Goal: Transaction & Acquisition: Purchase product/service

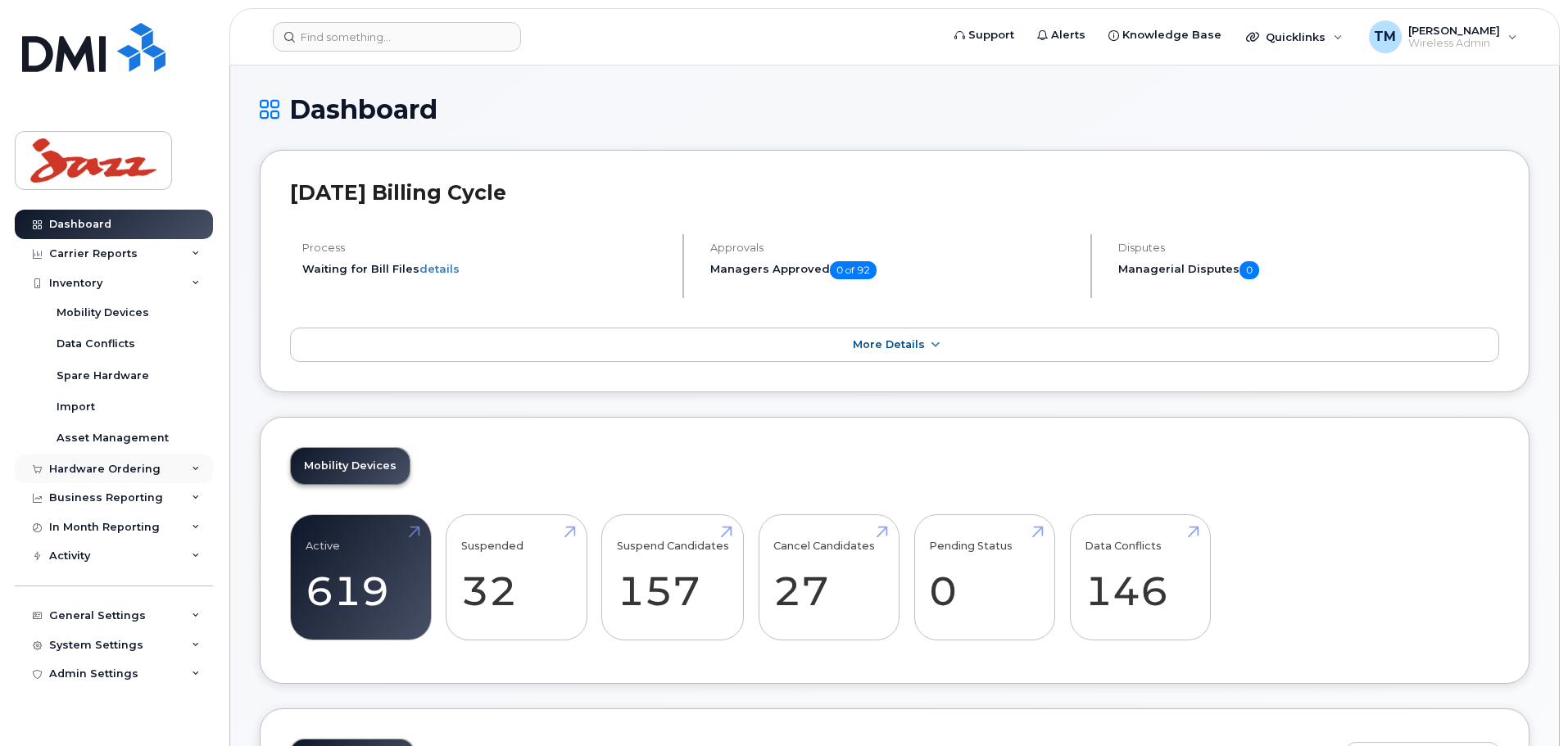
click at [144, 471] on div "Hardware Ordering" at bounding box center [105, 469] width 111 height 13
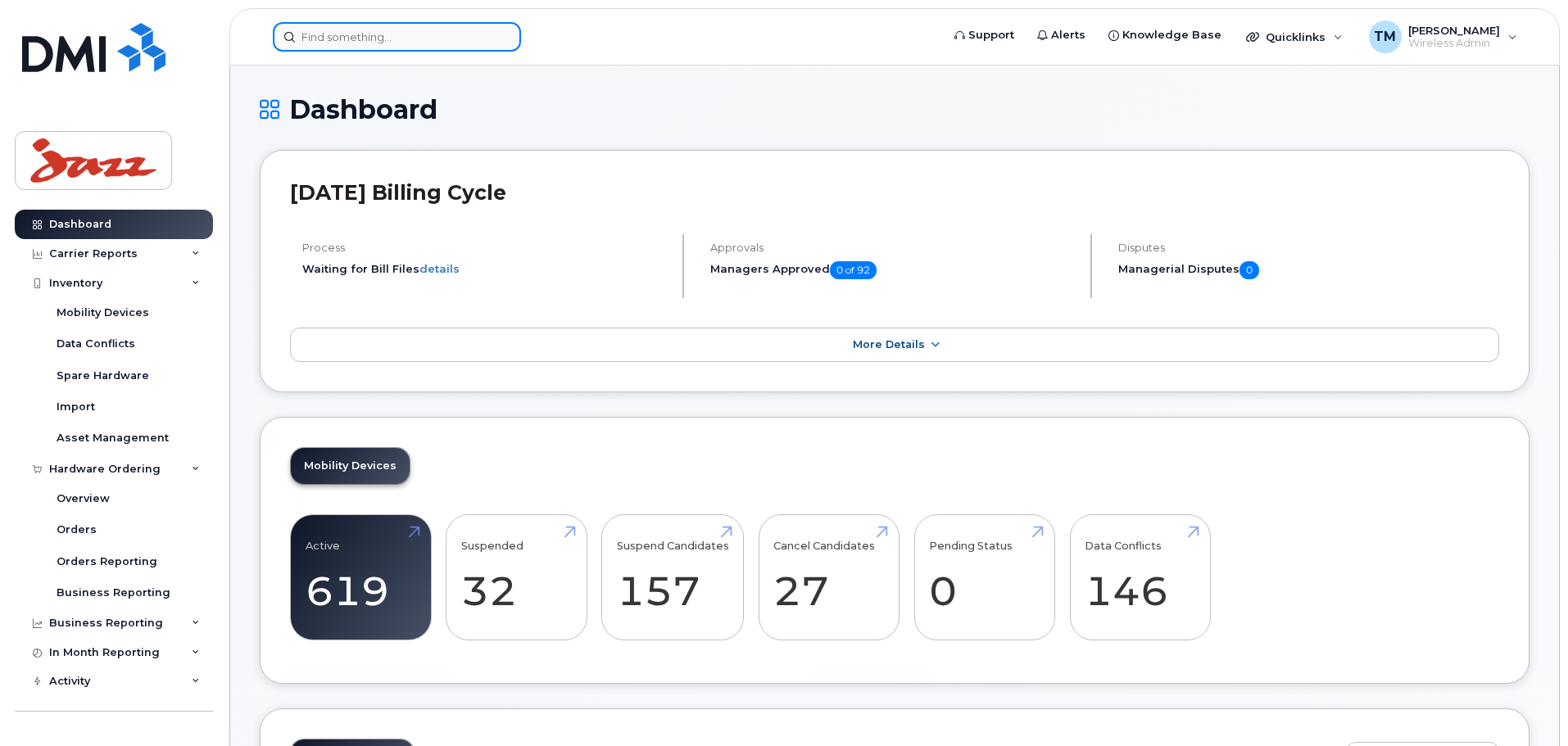
click at [422, 48] on input at bounding box center [397, 37] width 248 height 30
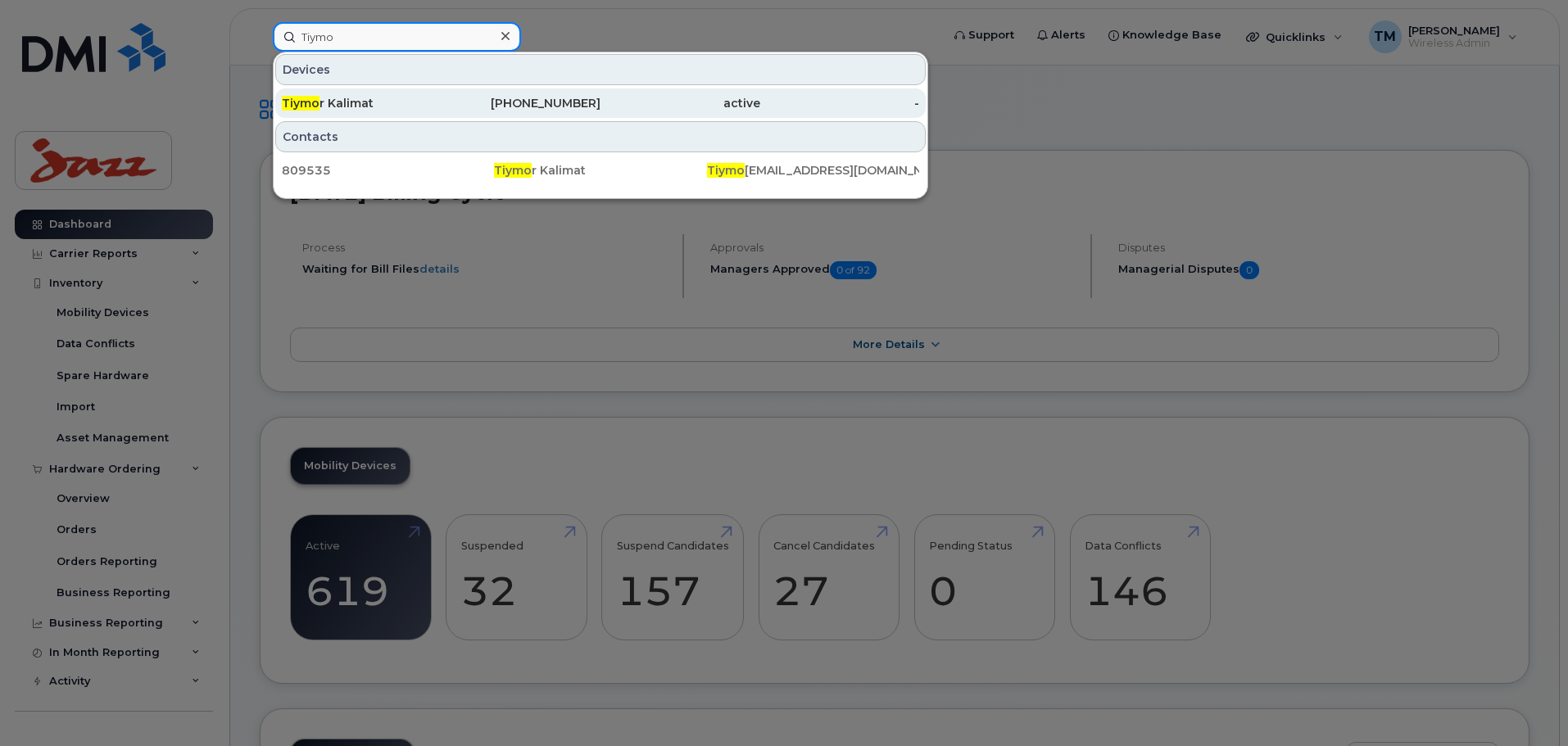
type input "Tiymo"
click at [428, 101] on div "Tiymo r Kalimat" at bounding box center [361, 104] width 159 height 17
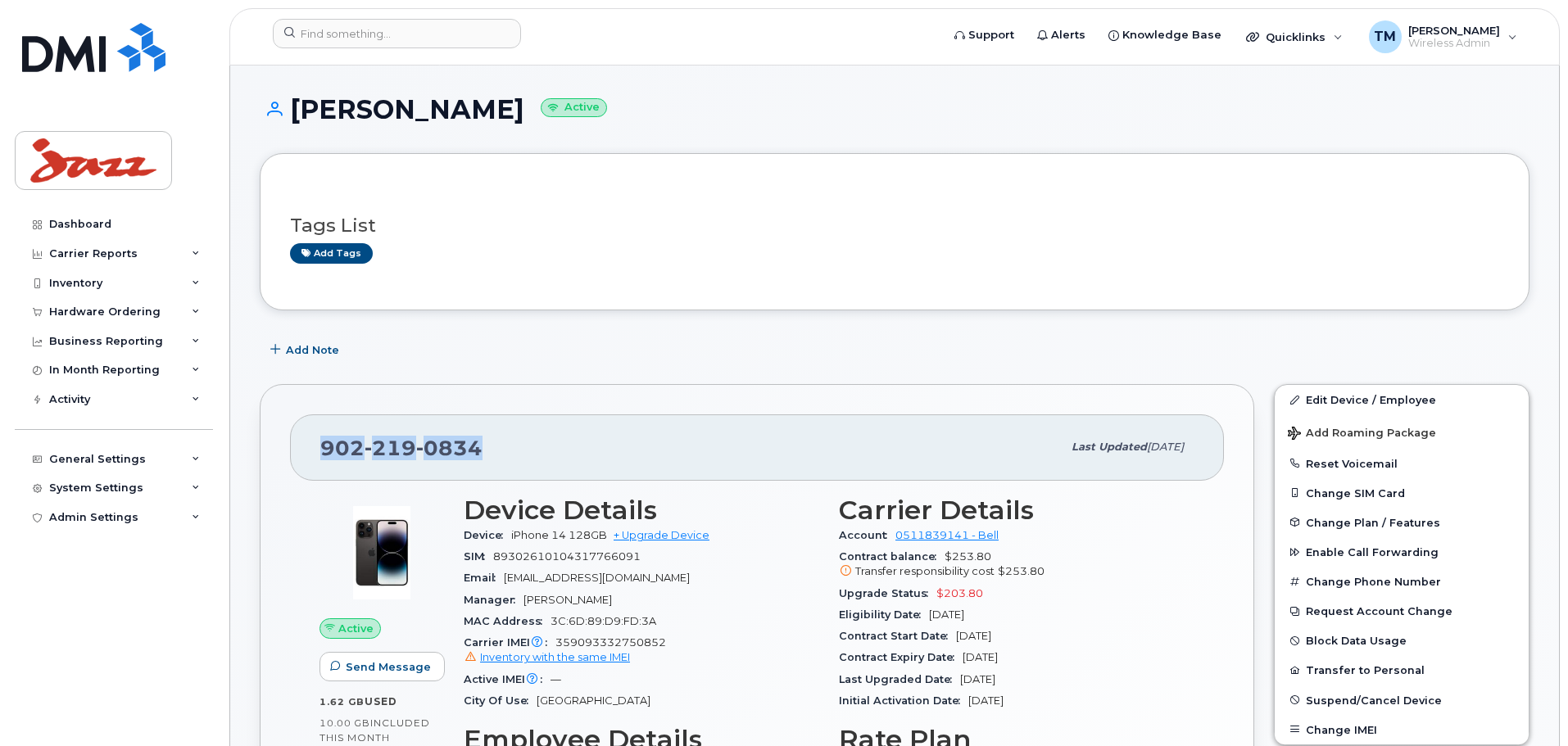
drag, startPoint x: 525, startPoint y: 458, endPoint x: 358, endPoint y: 451, distance: 167.1
click at [307, 464] on div "902 219 0834 Last updated Aug 11, 2025" at bounding box center [757, 447] width 934 height 66
copy span "902 219 0834"
click at [133, 315] on div "Hardware Ordering" at bounding box center [105, 312] width 111 height 13
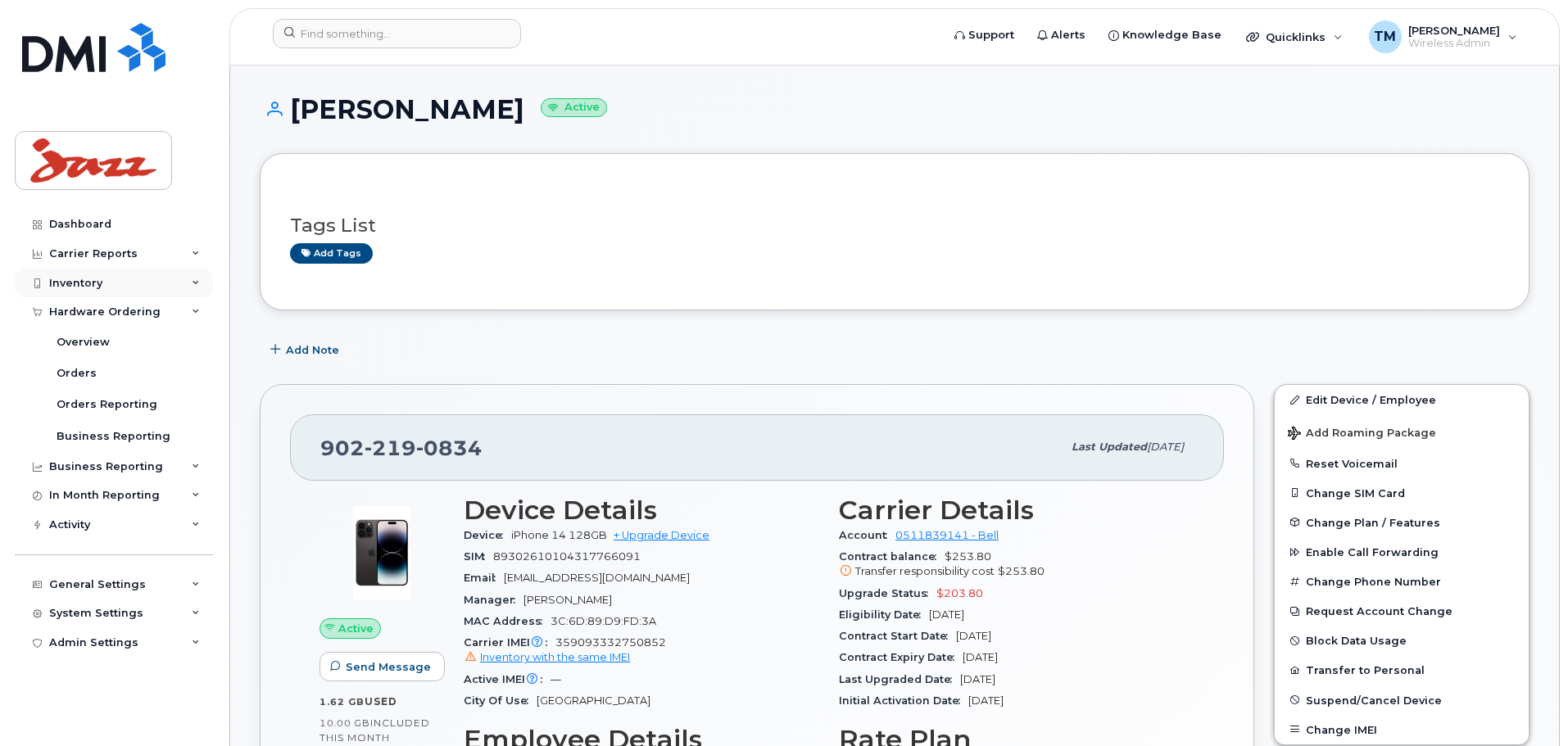
click at [95, 285] on div "Inventory" at bounding box center [75, 283] width 53 height 13
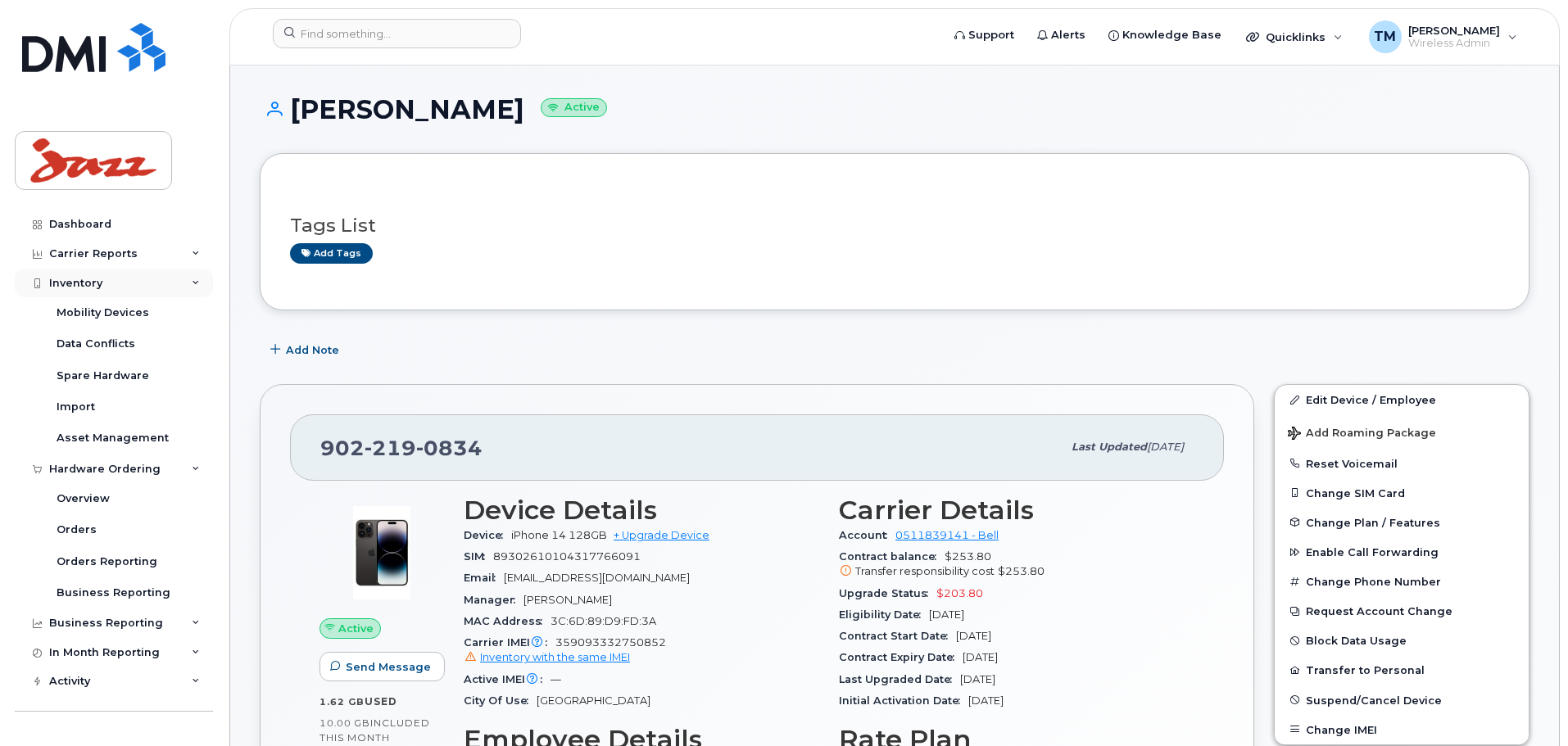
click at [102, 283] on div "Inventory" at bounding box center [114, 283] width 198 height 30
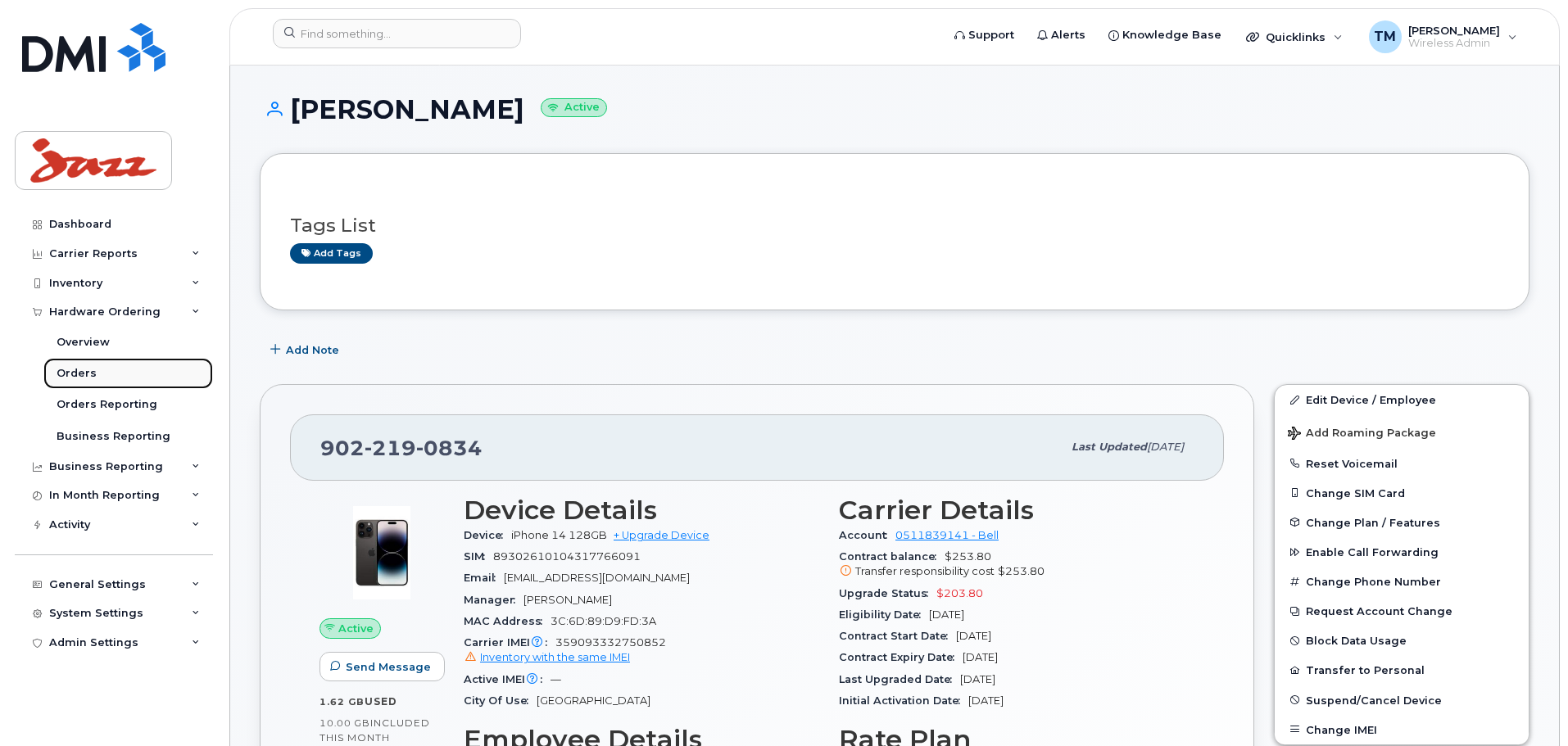
click at [93, 374] on div "Orders" at bounding box center [76, 373] width 40 height 15
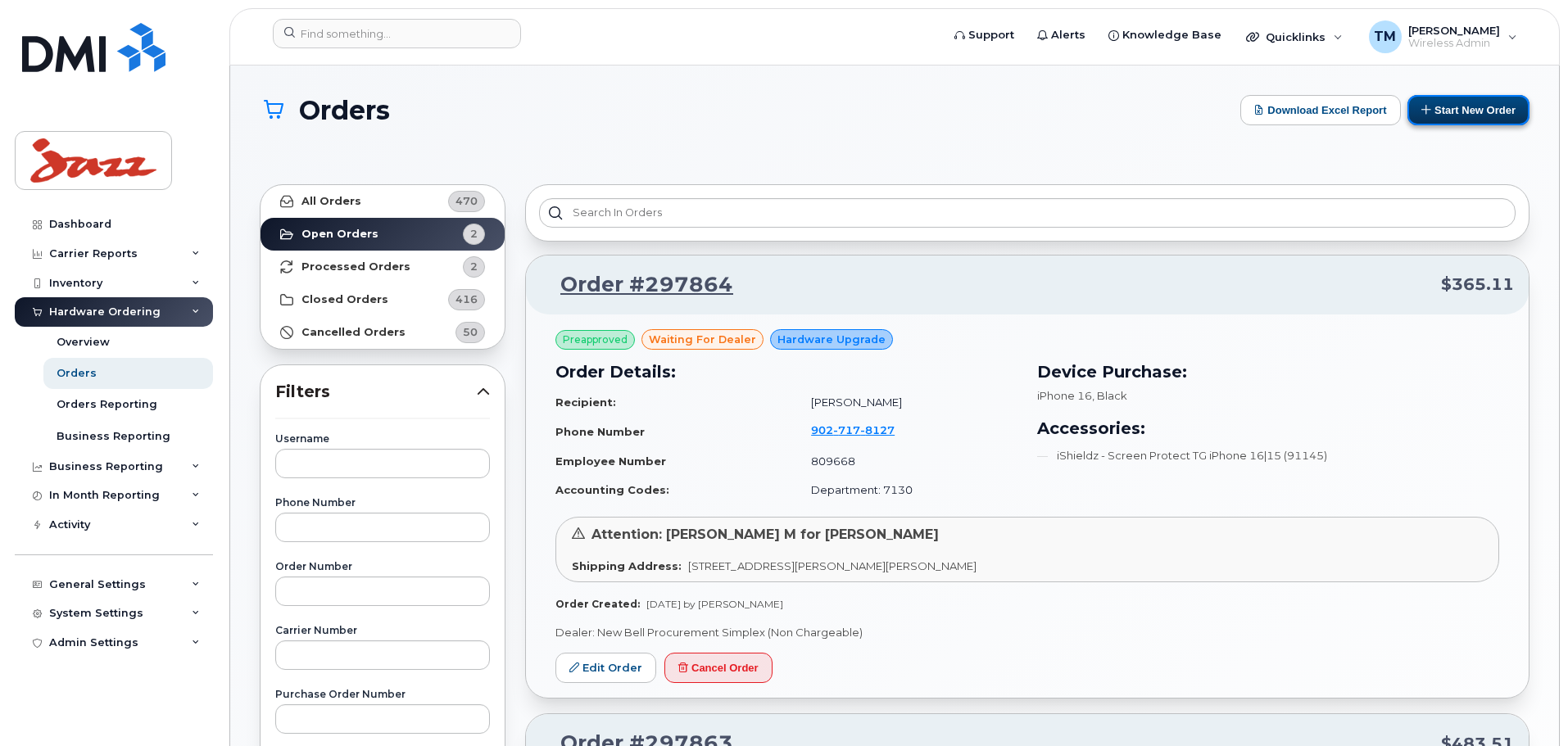
click at [1440, 109] on button "Start New Order" at bounding box center [1469, 110] width 122 height 31
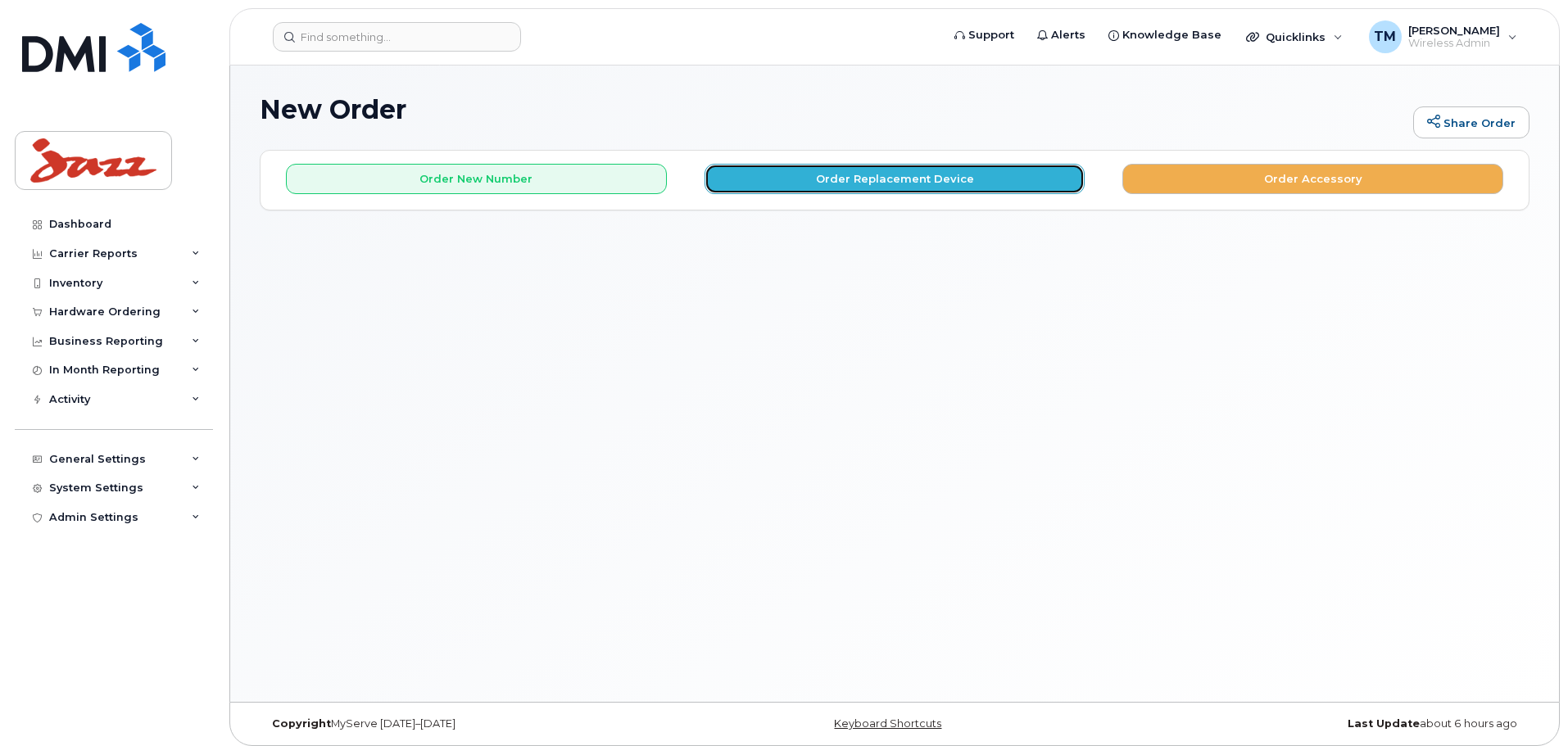
click at [843, 188] on button "Order Replacement Device" at bounding box center [895, 179] width 381 height 31
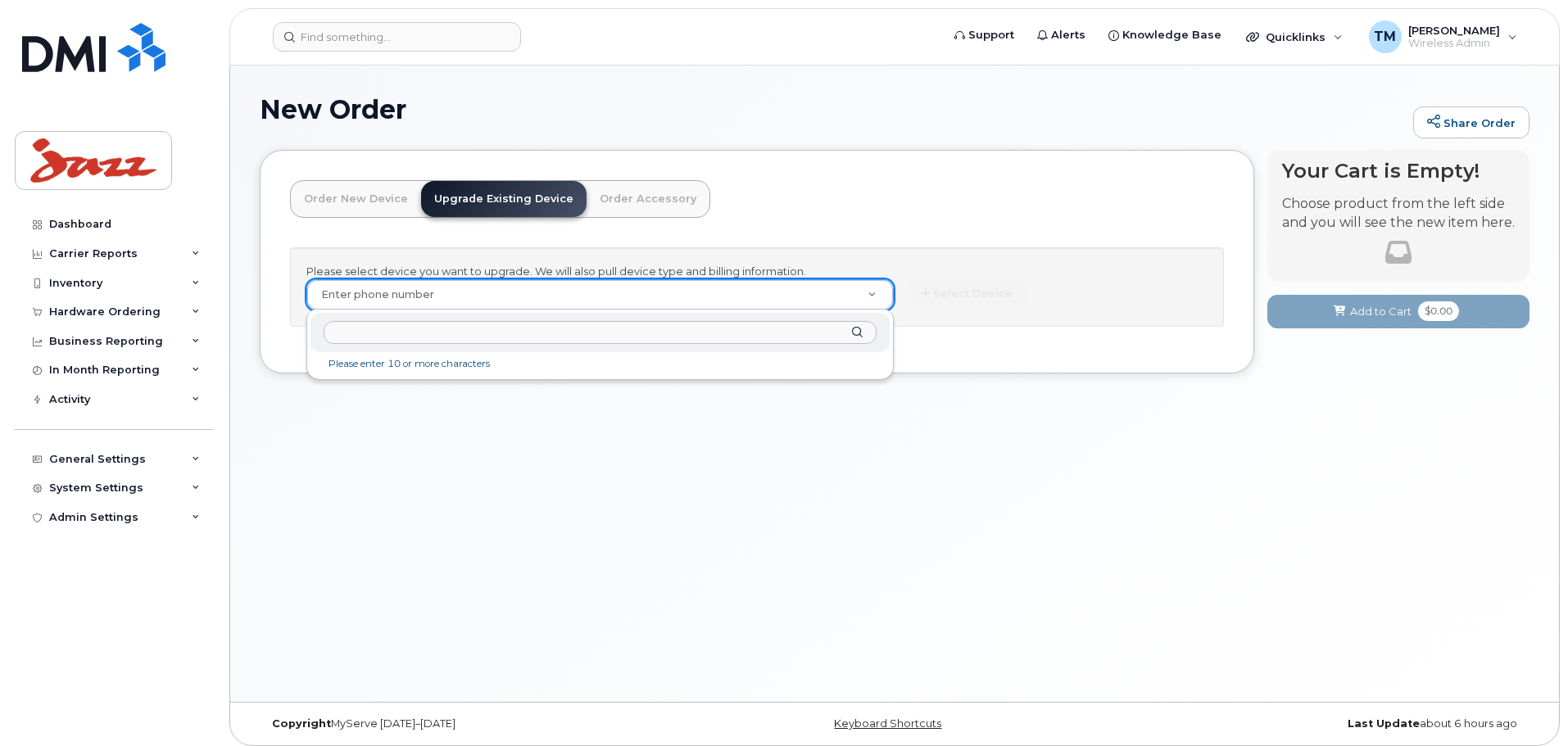
drag, startPoint x: 583, startPoint y: 296, endPoint x: 451, endPoint y: 292, distance: 132.1
paste input "9022190834"
type input "9022190834"
click at [444, 387] on div "Mobility Devices" at bounding box center [600, 373] width 570 height 32
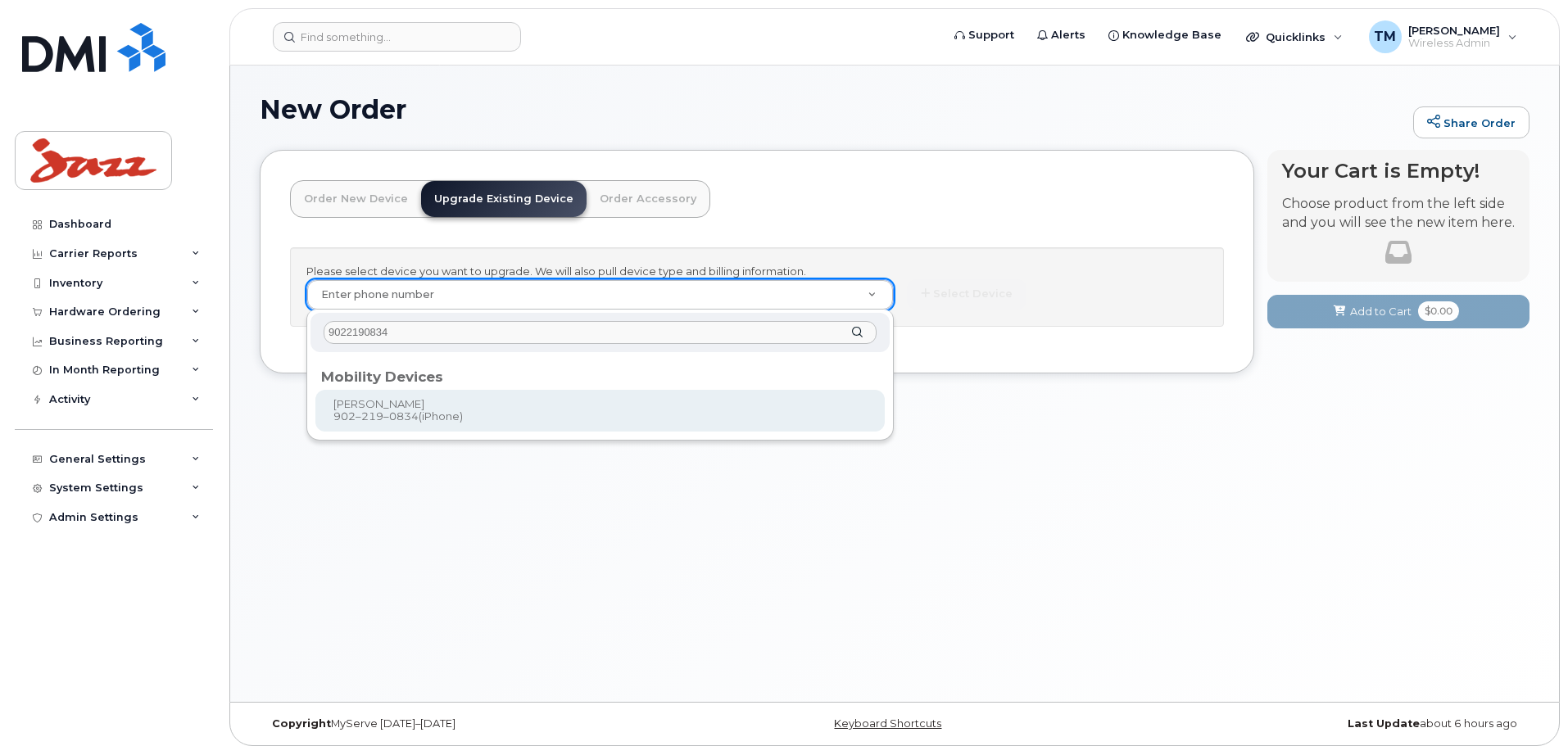
type input "563958"
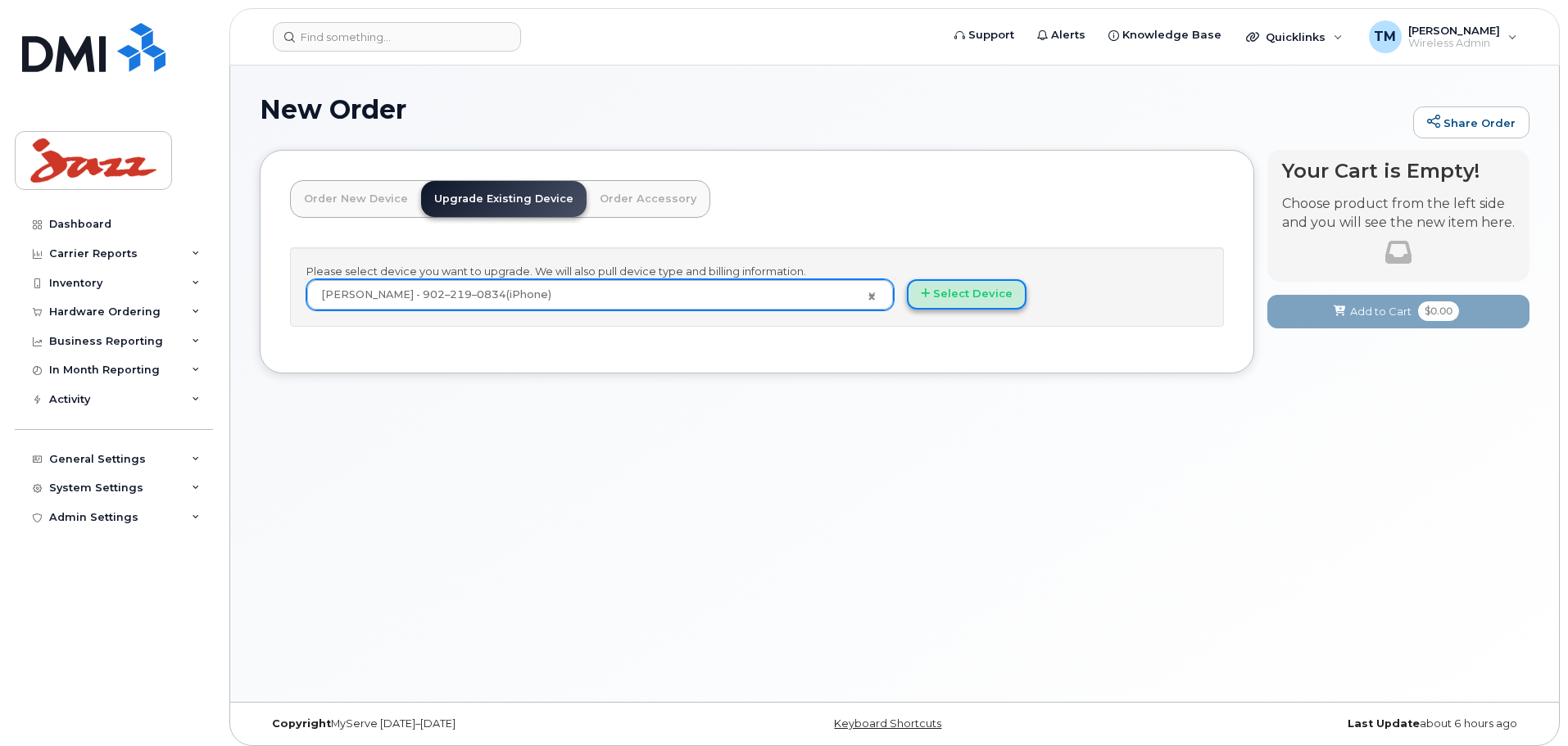
click at [976, 289] on button "Select Device" at bounding box center [966, 294] width 119 height 31
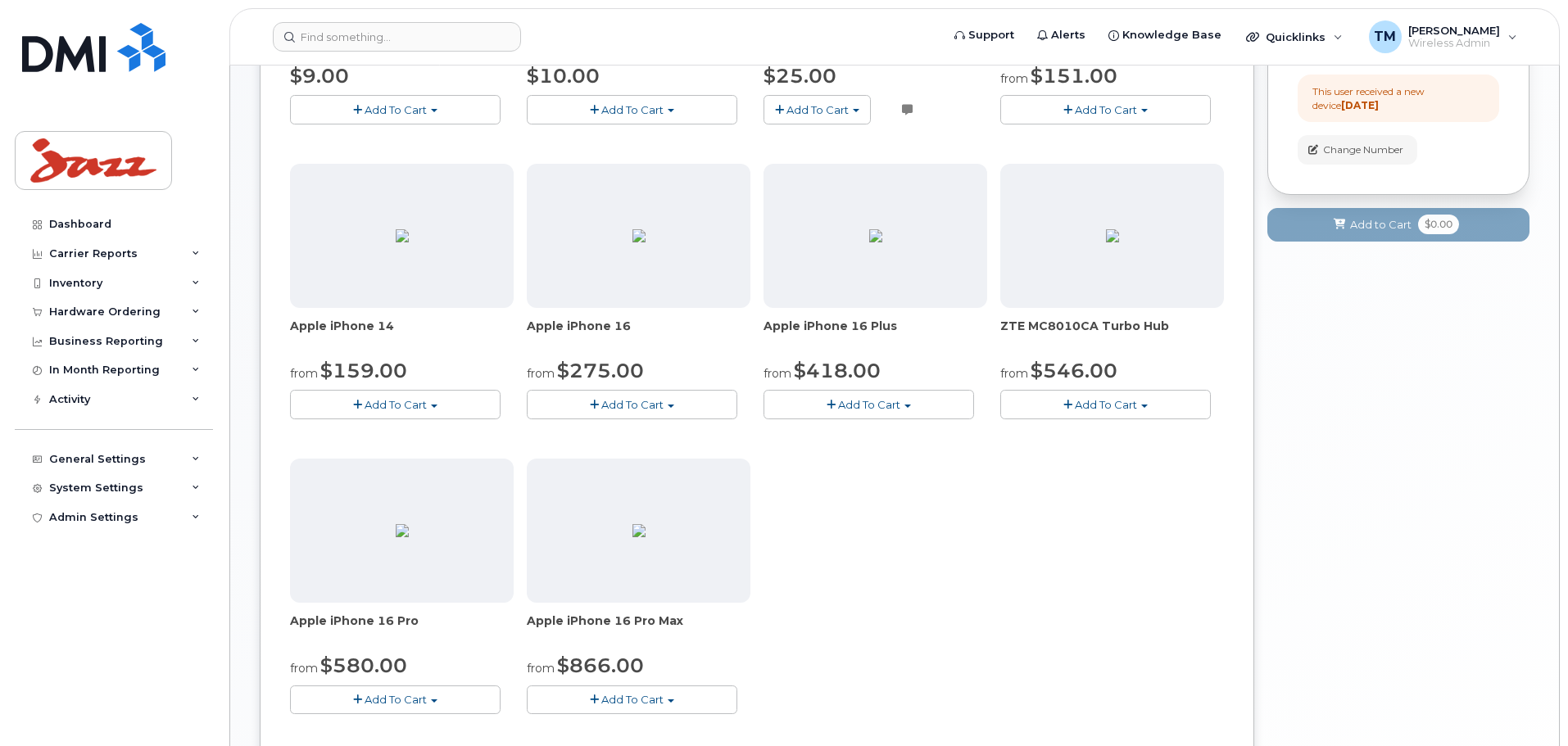
scroll to position [491, 0]
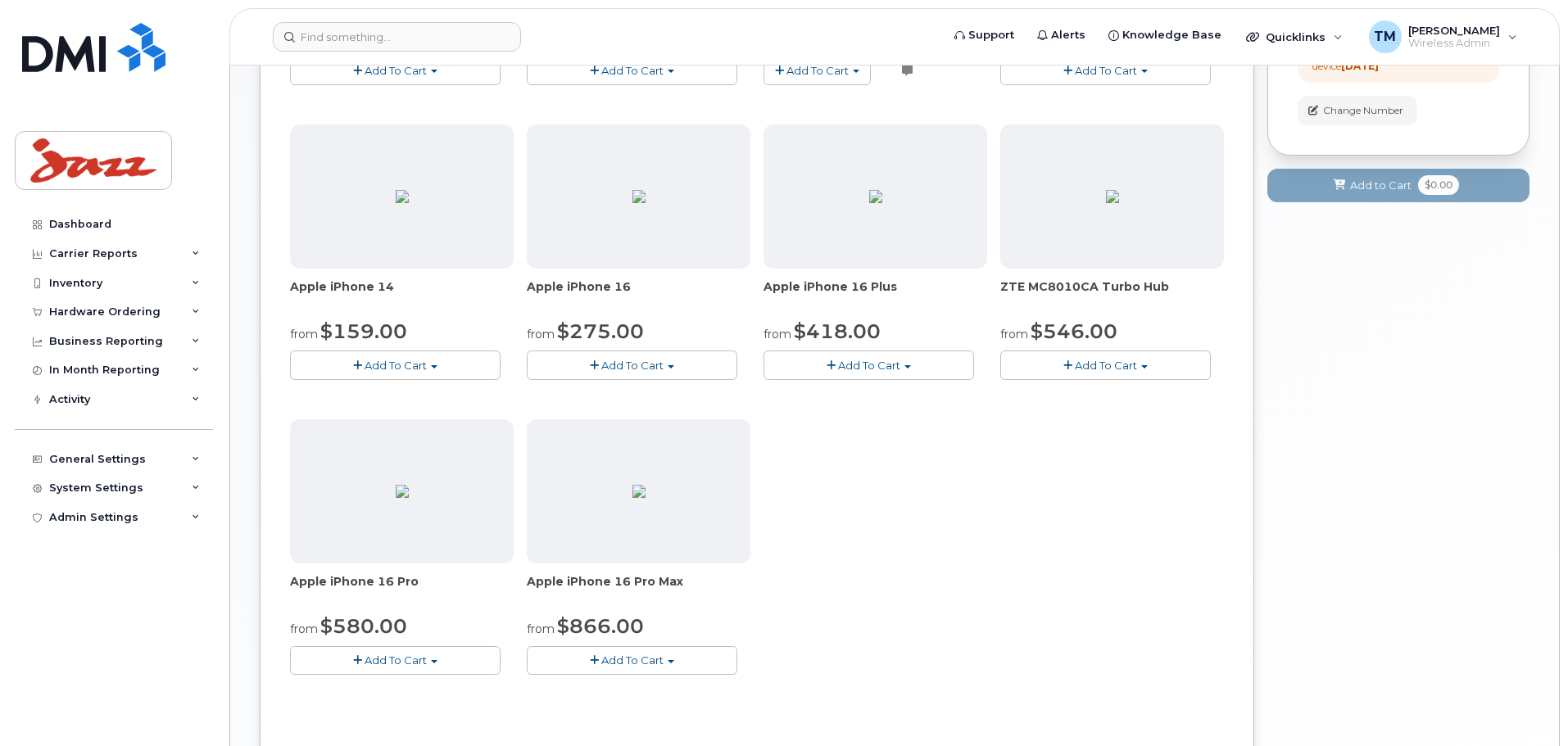
click at [914, 362] on button "Add To Cart" at bounding box center [868, 365] width 210 height 29
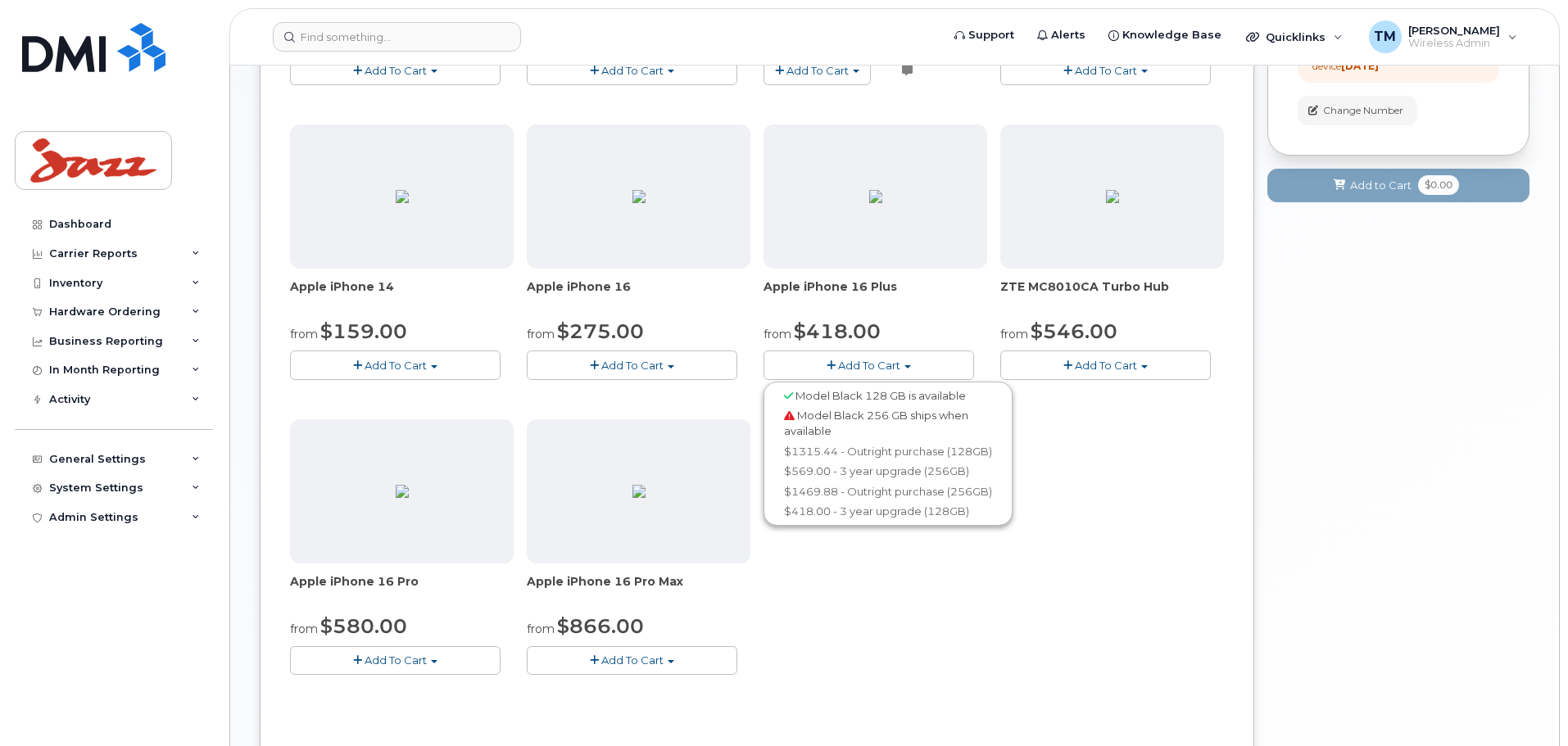
drag, startPoint x: 1089, startPoint y: 465, endPoint x: 1060, endPoint y: 475, distance: 30.7
click at [1089, 465] on div "SIM Card - Multi 5G $9.00 Add To Cart $9.00 - Replacement SIM Card BYOD w/SIM $…" at bounding box center [757, 265] width 934 height 871
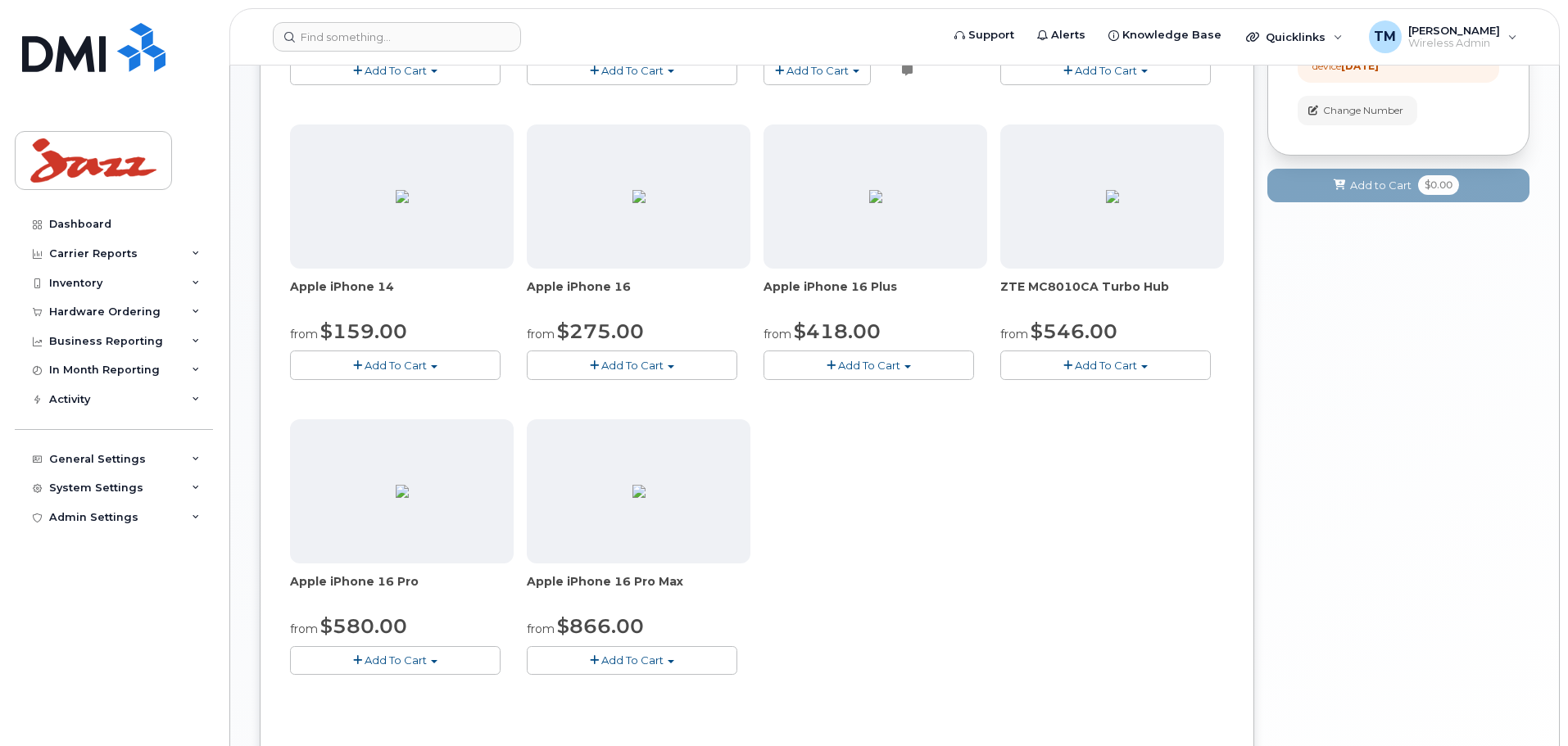
click at [662, 664] on span "Add To Cart" at bounding box center [632, 660] width 62 height 13
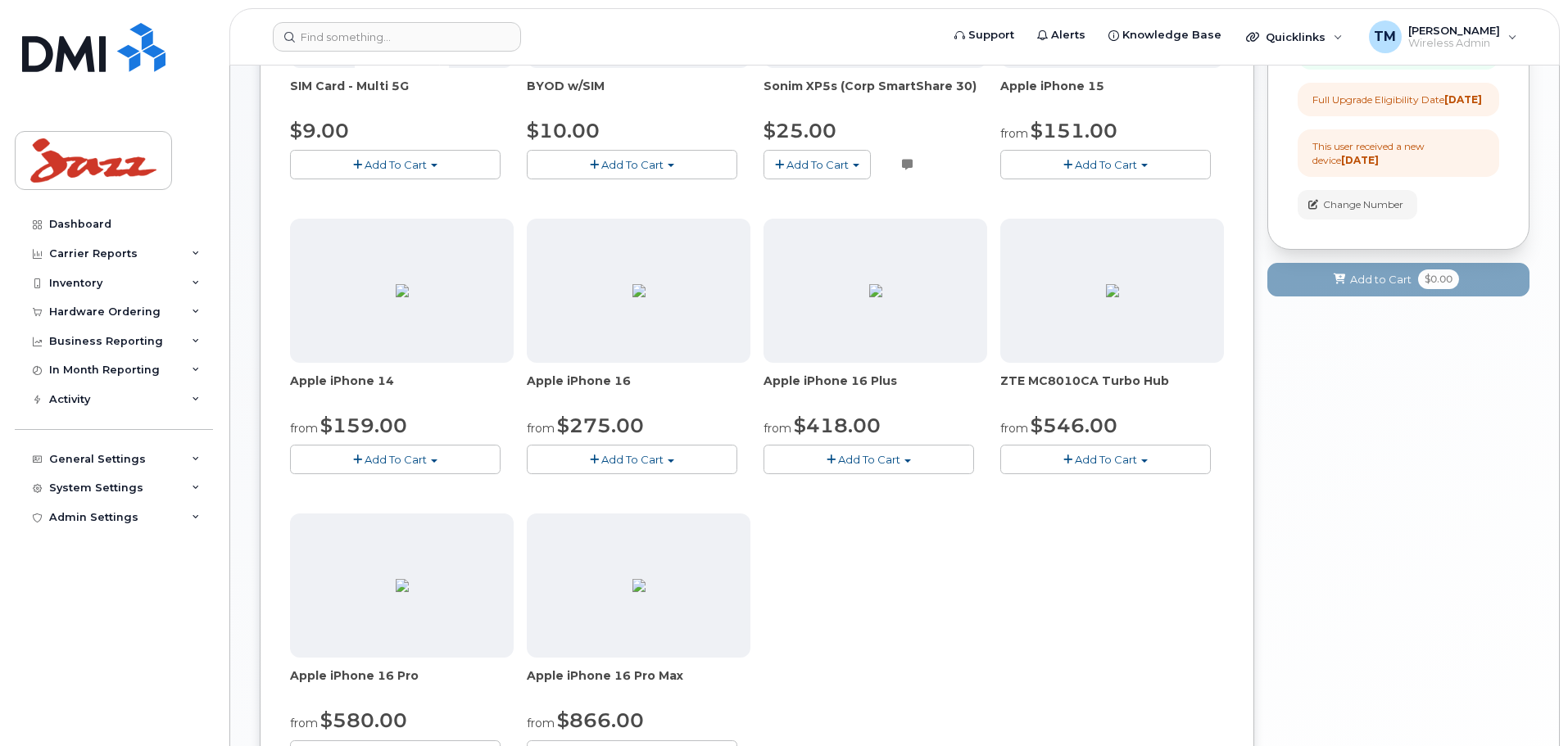
scroll to position [390, 0]
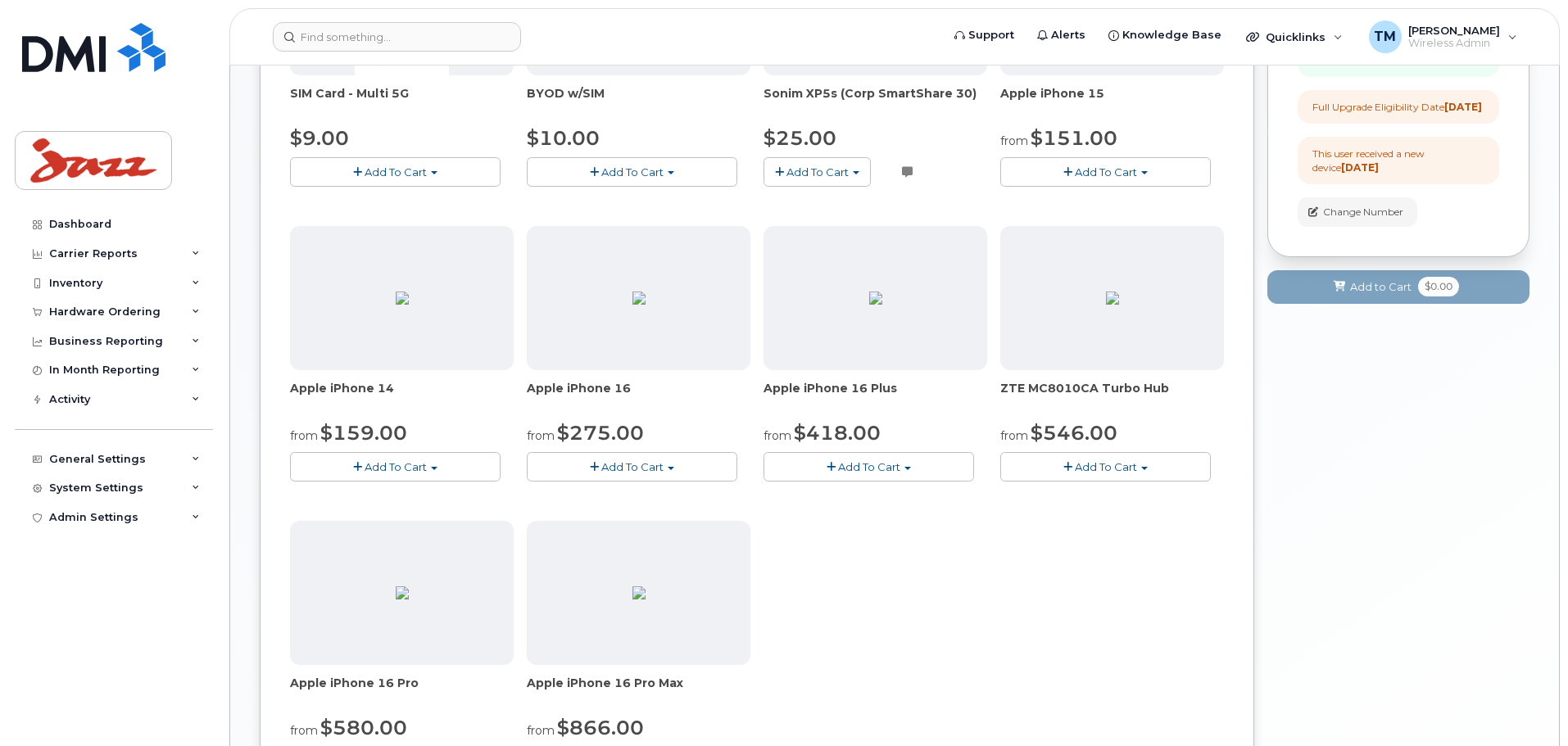
click at [888, 572] on div "SIM Card - Multi 5G $9.00 Add To Cart $9.00 - Replacement SIM Card BYOD w/SIM $…" at bounding box center [757, 367] width 934 height 871
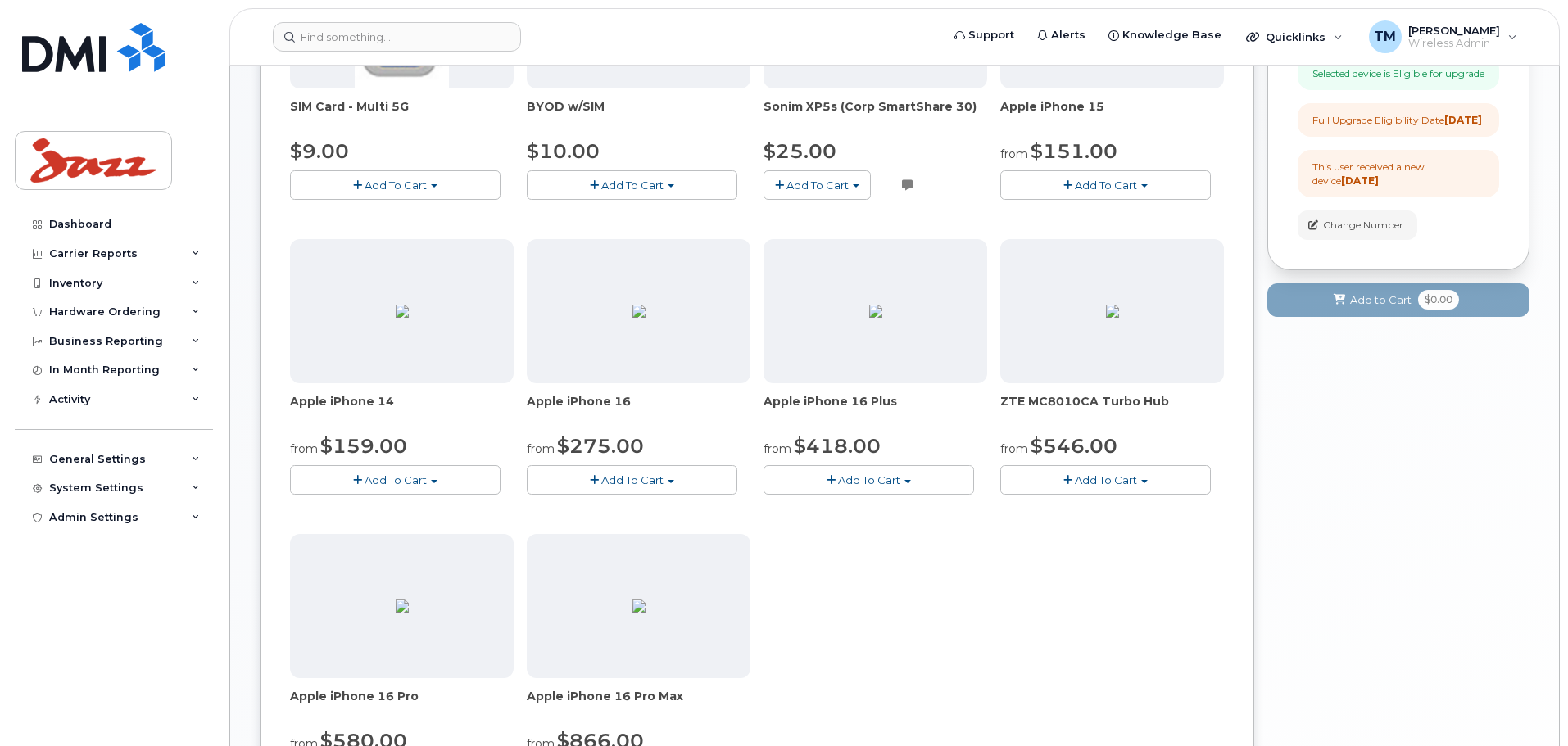
scroll to position [0, 0]
